Goal: Check status: Check status

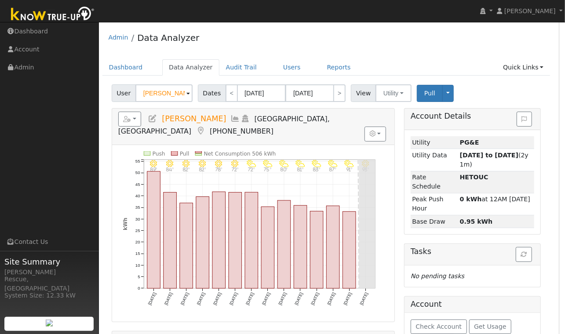
scroll to position [0, 6]
click at [340, 65] on link "Reports" at bounding box center [339, 67] width 37 height 16
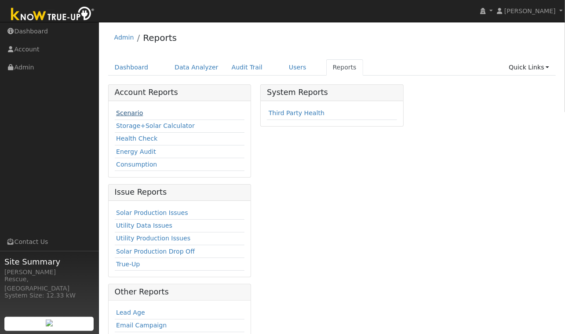
click at [127, 114] on link "Scenario" at bounding box center [129, 113] width 27 height 7
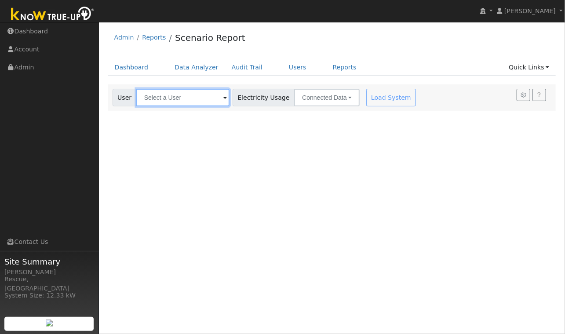
click at [208, 100] on div at bounding box center [182, 98] width 93 height 18
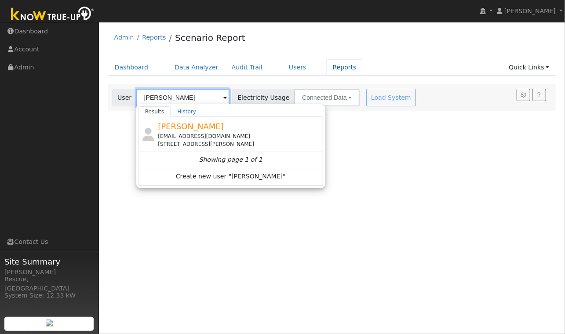
type input "[PERSON_NAME]"
click at [340, 66] on link "Reports" at bounding box center [344, 67] width 37 height 16
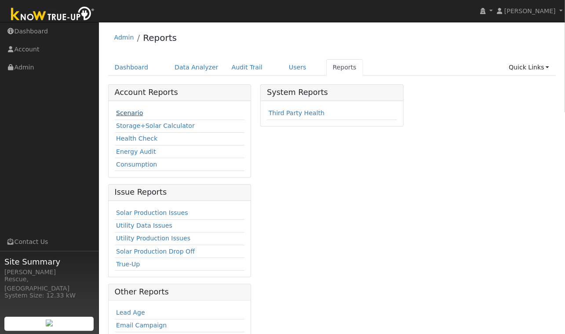
click at [126, 110] on link "Scenario" at bounding box center [129, 113] width 27 height 7
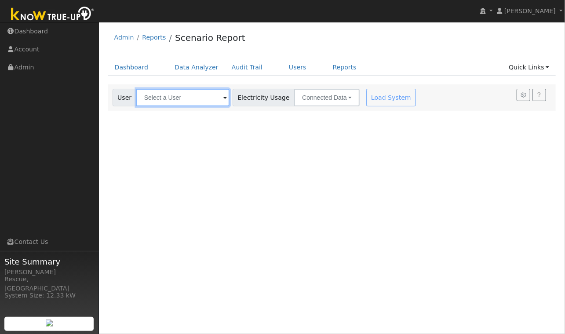
click at [186, 98] on input "text" at bounding box center [182, 98] width 93 height 18
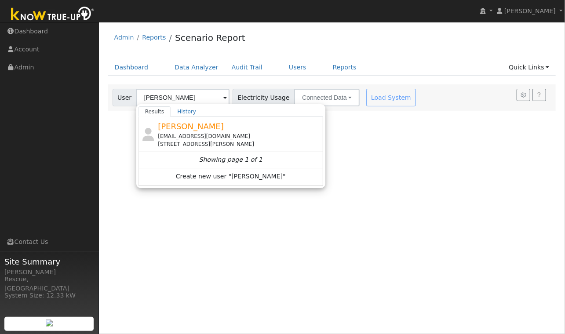
click at [179, 129] on span "[PERSON_NAME]" at bounding box center [191, 126] width 66 height 9
type input "[PERSON_NAME]"
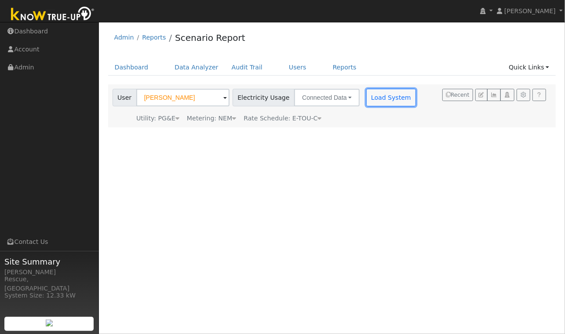
click at [366, 104] on button "Load System" at bounding box center [391, 98] width 50 height 18
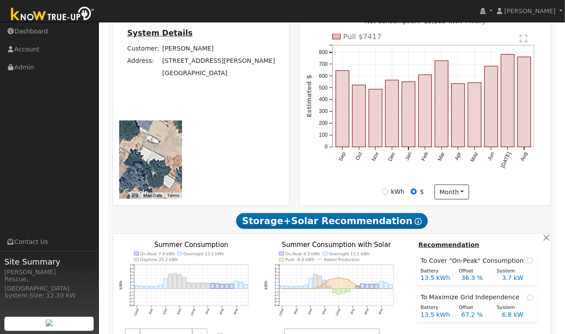
scroll to position [236, 0]
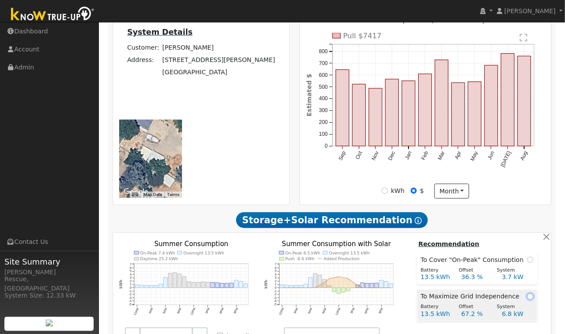
click at [527, 294] on input "radio" at bounding box center [530, 297] width 6 height 6
radio input "true"
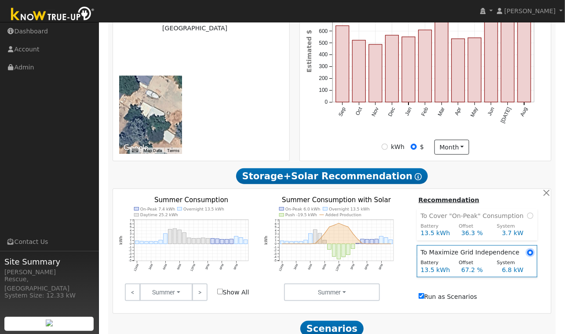
scroll to position [294, 0]
